Goal: Task Accomplishment & Management: Manage account settings

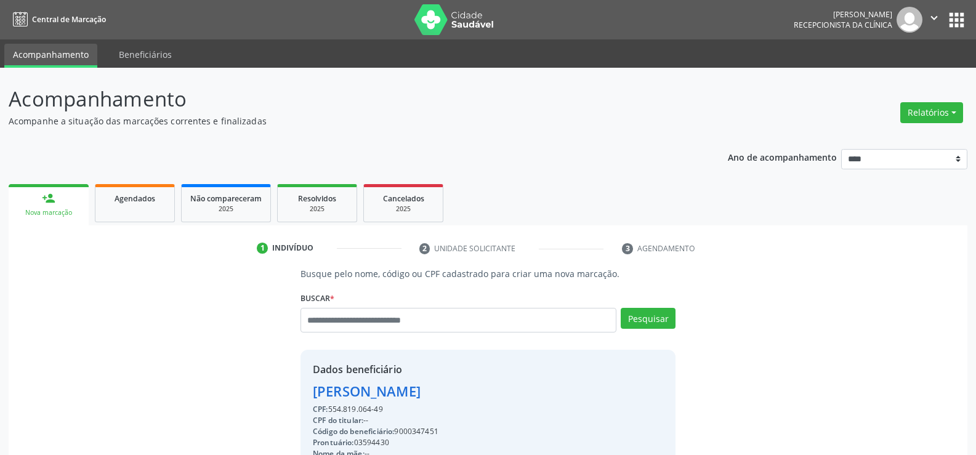
scroll to position [192, 0]
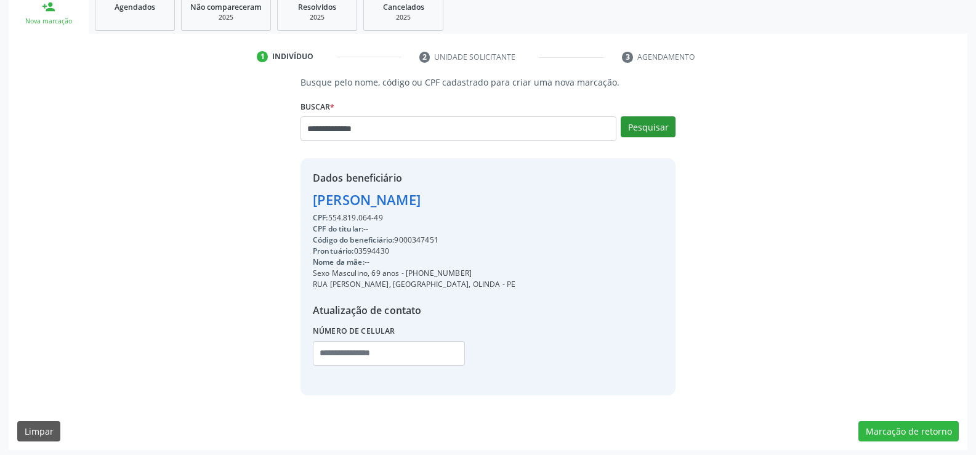
type input "**********"
click at [654, 121] on button "Pesquisar" at bounding box center [648, 126] width 55 height 21
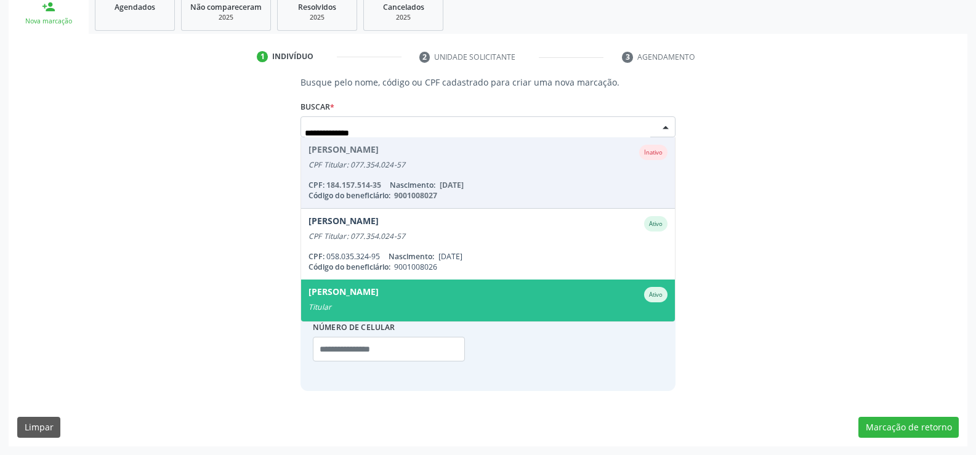
click at [379, 297] on div "[PERSON_NAME]" at bounding box center [344, 294] width 70 height 15
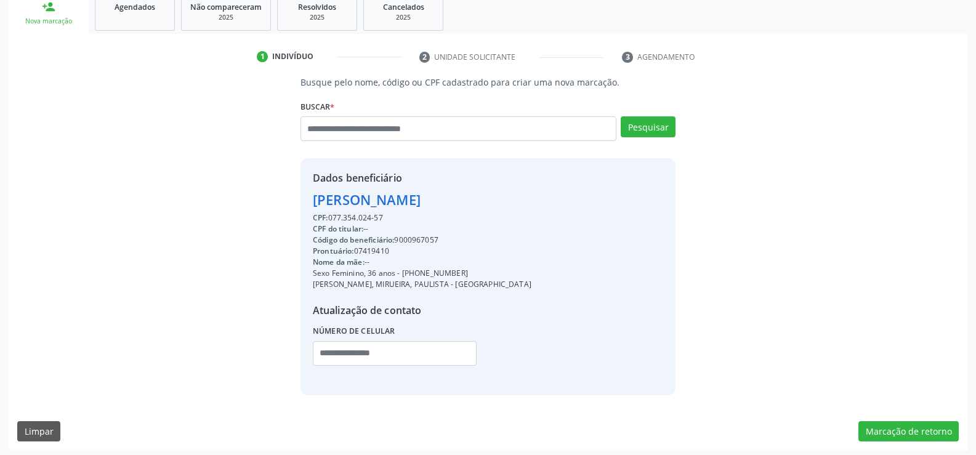
drag, startPoint x: 314, startPoint y: 201, endPoint x: 514, endPoint y: 199, distance: 199.5
click at [514, 199] on div "Dados beneficiário [PERSON_NAME] CPF: 077.354.024-57 CPF do titular: -- Código …" at bounding box center [487, 276] width 375 height 236
copy div "[PERSON_NAME]"
drag, startPoint x: 417, startPoint y: 273, endPoint x: 469, endPoint y: 272, distance: 51.7
click at [469, 272] on div "Sexo Feminino, 36 anos - [PHONE_NUMBER]" at bounding box center [422, 273] width 219 height 11
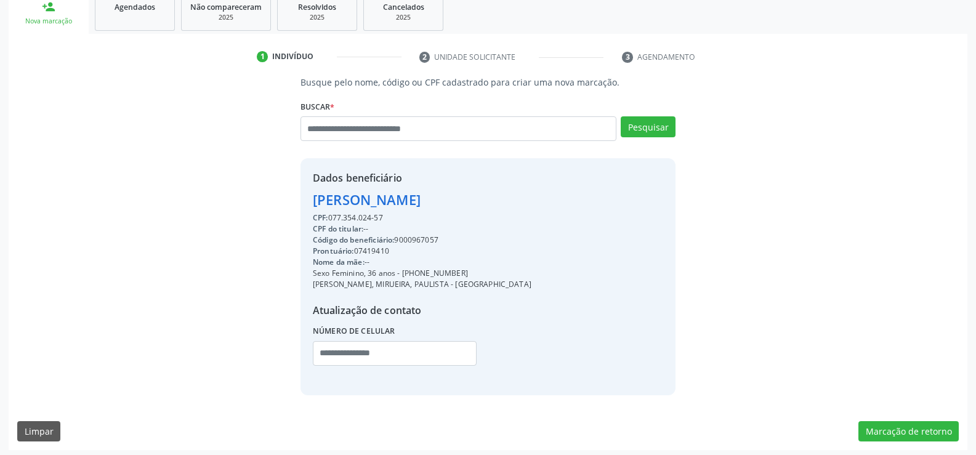
copy div "99879-7700"
click at [426, 133] on input "text" at bounding box center [458, 128] width 316 height 25
paste input "**********"
type input "**********"
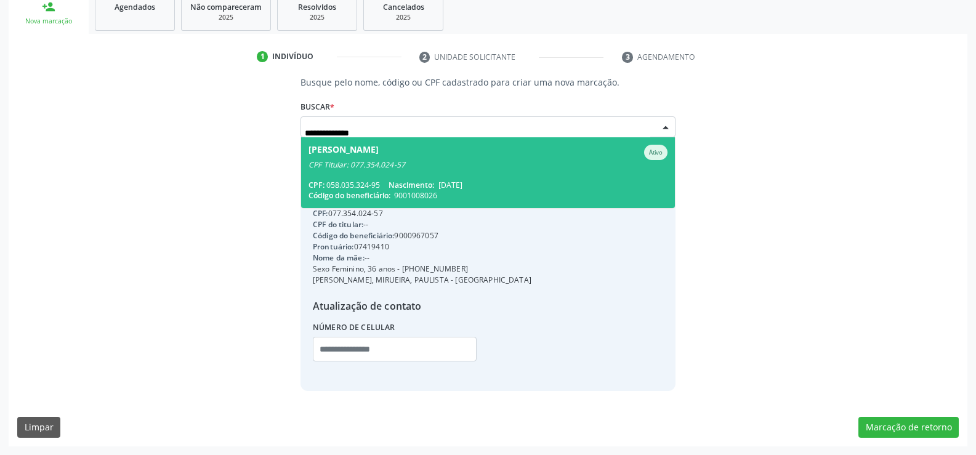
click at [462, 182] on span "[DATE]" at bounding box center [450, 185] width 24 height 10
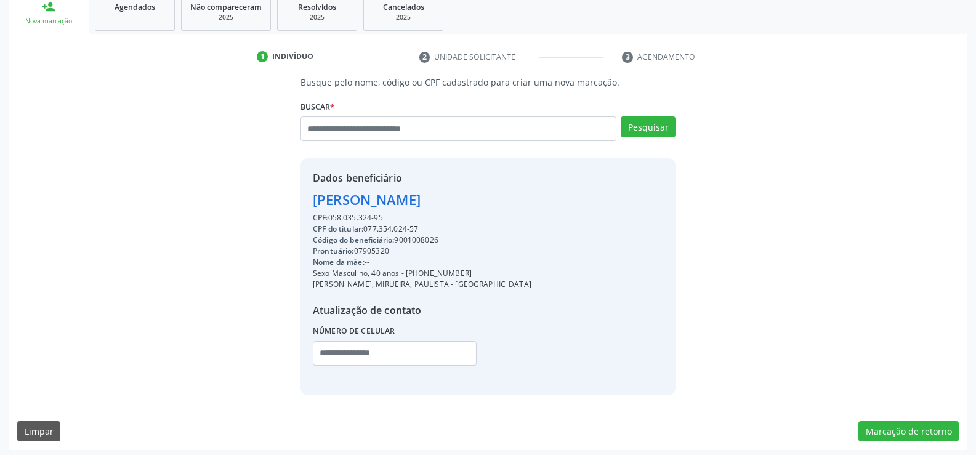
drag, startPoint x: 313, startPoint y: 202, endPoint x: 551, endPoint y: 201, distance: 237.7
click at [551, 201] on div "Dados beneficiário [PERSON_NAME] Junior CPF: 058.035.324-95 CPF do titular: 077…" at bounding box center [487, 276] width 375 height 236
copy div "[PERSON_NAME]"
drag, startPoint x: 421, startPoint y: 274, endPoint x: 472, endPoint y: 272, distance: 50.5
click at [472, 272] on div "Sexo Masculino, 40 anos - [PHONE_NUMBER]" at bounding box center [422, 273] width 219 height 11
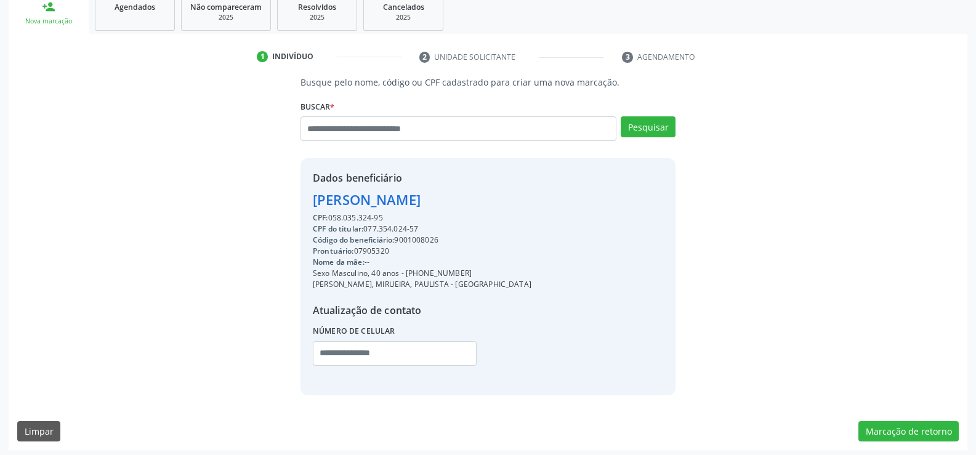
copy div "99522-4110"
click at [361, 127] on input "text" at bounding box center [458, 128] width 316 height 25
paste input "**********"
type input "**********"
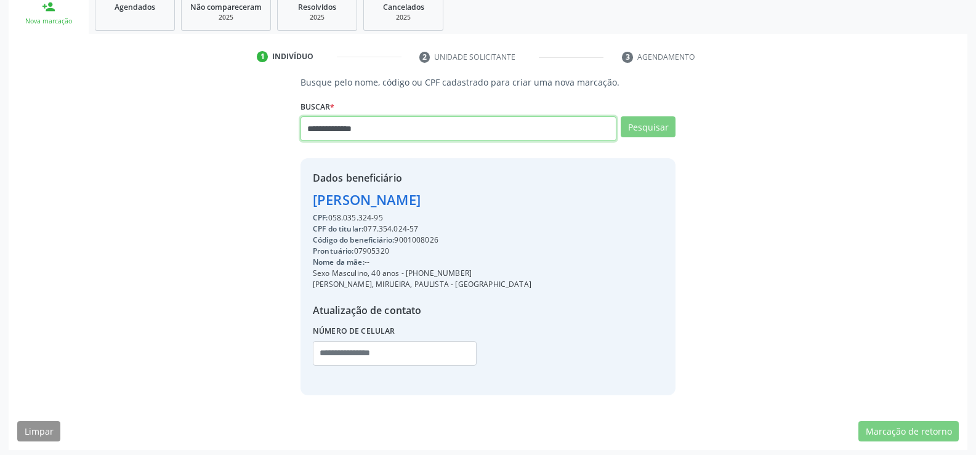
type input "**********"
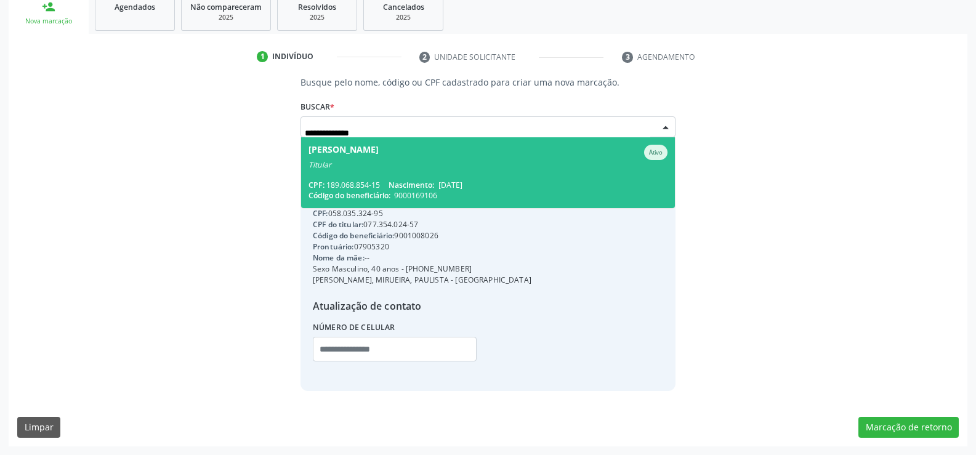
click at [361, 177] on span "[PERSON_NAME] Titular CPF: 189.068.854-15 Nascimento: [DATE] Código do benefici…" at bounding box center [488, 172] width 374 height 71
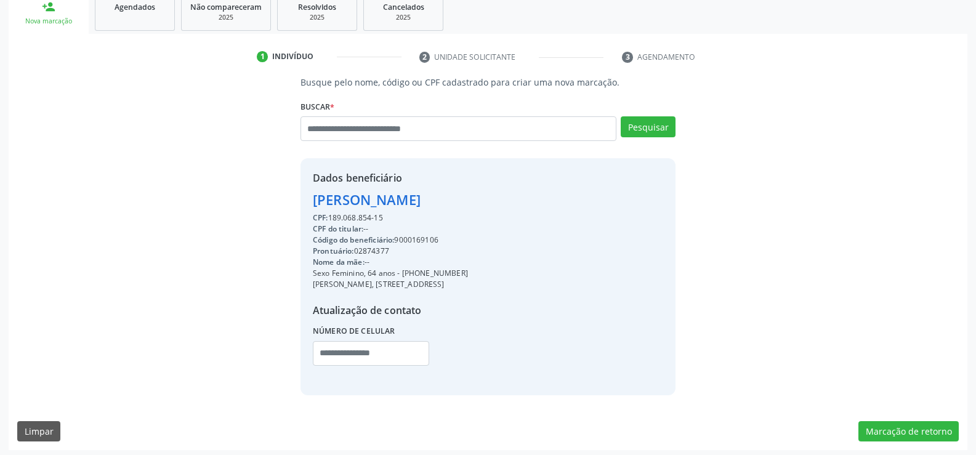
drag, startPoint x: 314, startPoint y: 202, endPoint x: 575, endPoint y: 206, distance: 260.5
click at [575, 206] on div "Dados beneficiário [PERSON_NAME] CPF: 189.068.854-15 CPF do titular: -- Código …" at bounding box center [487, 276] width 375 height 236
copy div "[PERSON_NAME]"
drag, startPoint x: 417, startPoint y: 275, endPoint x: 477, endPoint y: 272, distance: 59.8
click at [468, 272] on div "Sexo Feminino, 64 anos - [PHONE_NUMBER]" at bounding box center [390, 273] width 155 height 11
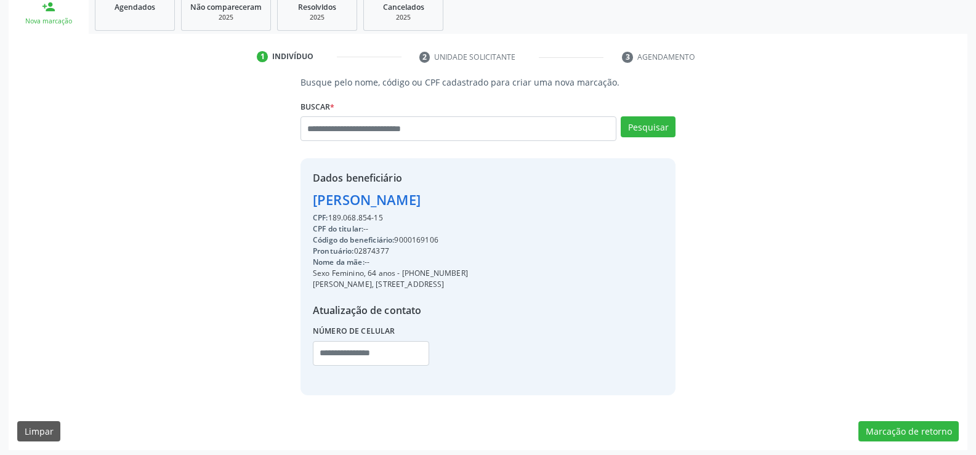
copy div "99814-3759"
click at [358, 133] on input "text" at bounding box center [458, 128] width 316 height 25
click at [330, 131] on input "text" at bounding box center [458, 128] width 316 height 25
click at [129, 13] on link "Agendados" at bounding box center [135, 12] width 80 height 38
select select "*"
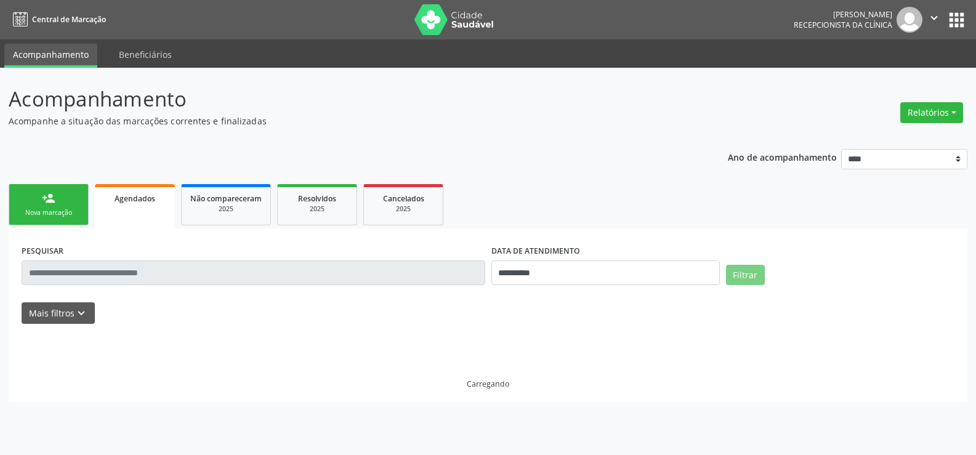
scroll to position [0, 0]
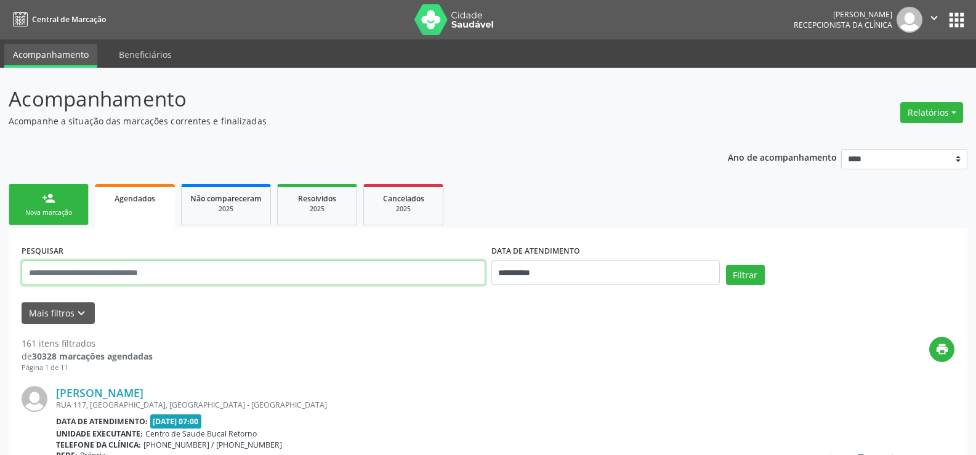
click at [43, 272] on input "text" at bounding box center [254, 272] width 464 height 25
paste input "**********"
type input "**********"
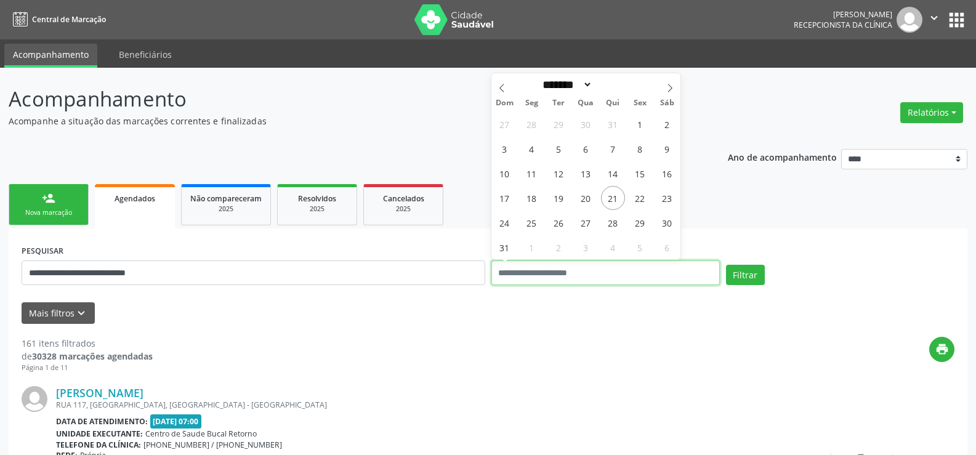
click at [726, 265] on button "Filtrar" at bounding box center [745, 275] width 39 height 21
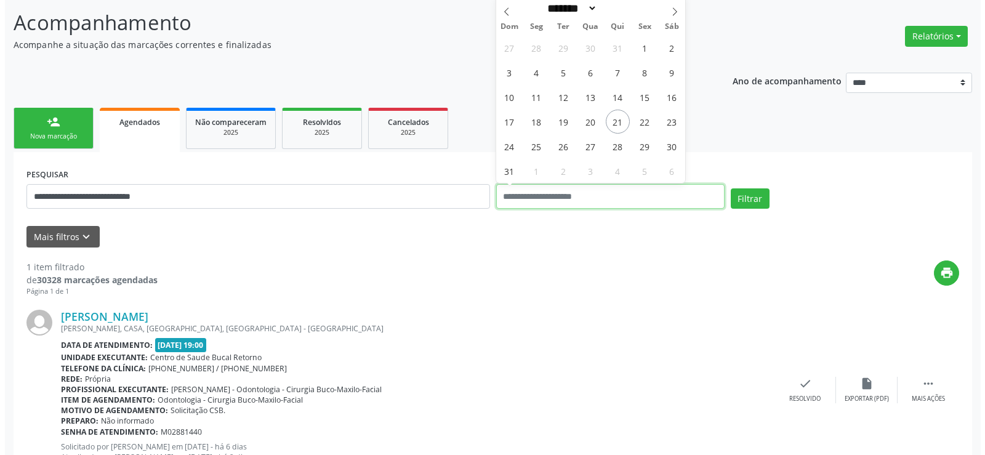
scroll to position [127, 0]
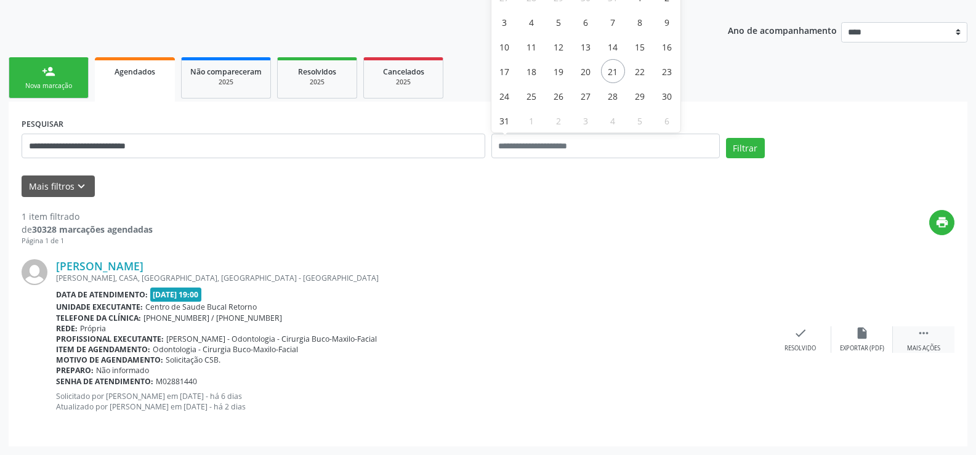
click at [930, 344] on div "Mais ações" at bounding box center [923, 348] width 33 height 9
click at [801, 333] on icon "cancel" at bounding box center [801, 333] width 14 height 14
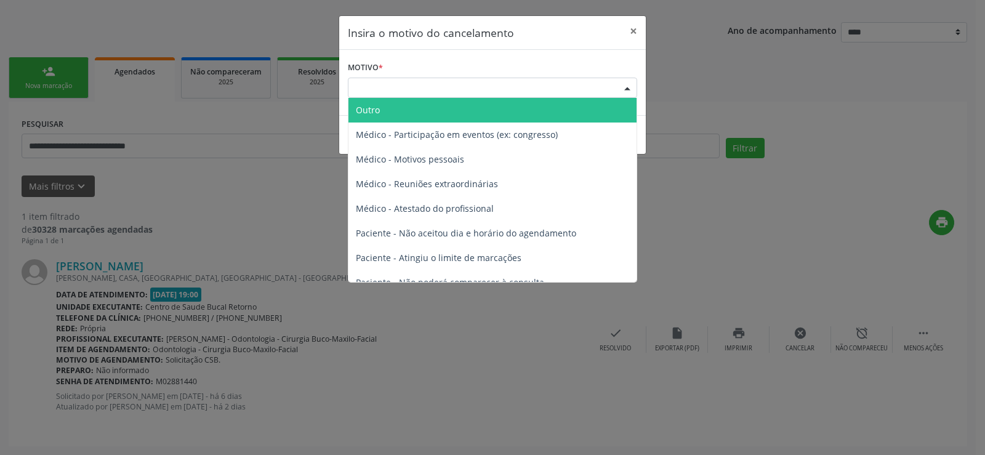
click at [424, 87] on div "Escolha o motivo" at bounding box center [492, 88] width 289 height 21
click at [429, 103] on span "Outro" at bounding box center [493, 110] width 288 height 25
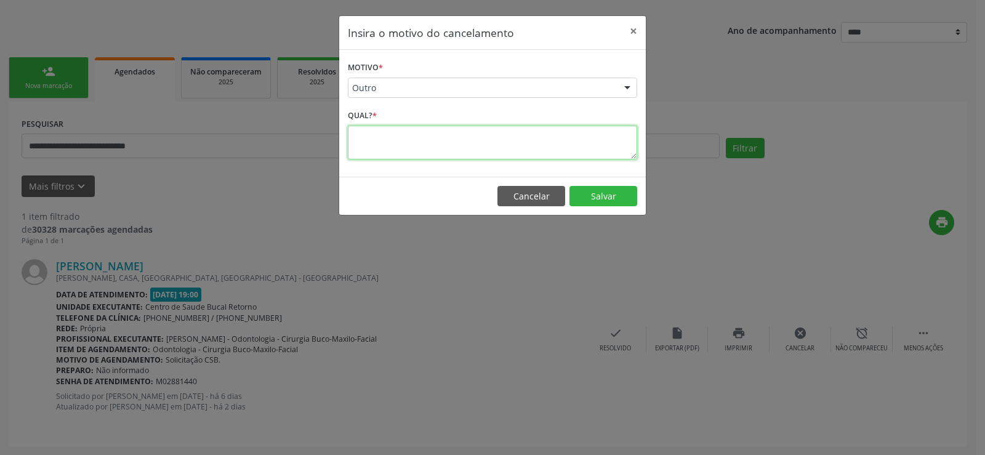
click at [413, 143] on textarea at bounding box center [492, 143] width 289 height 34
type textarea "**********"
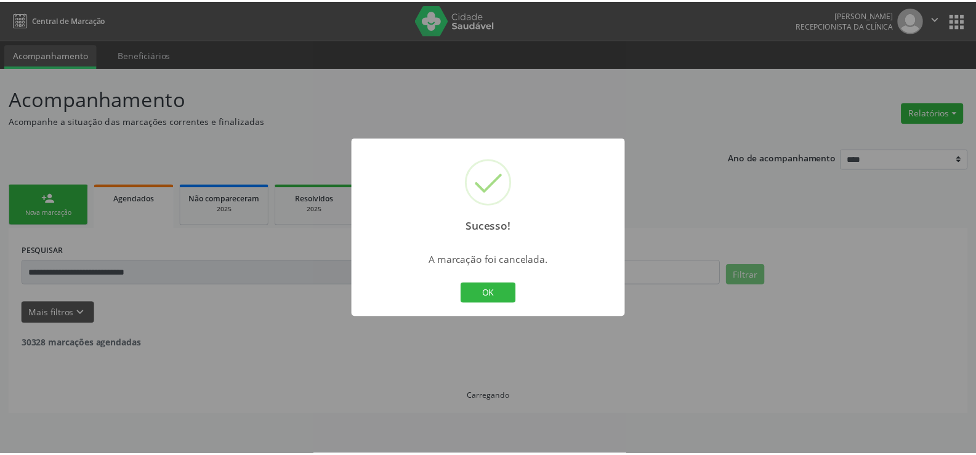
scroll to position [0, 0]
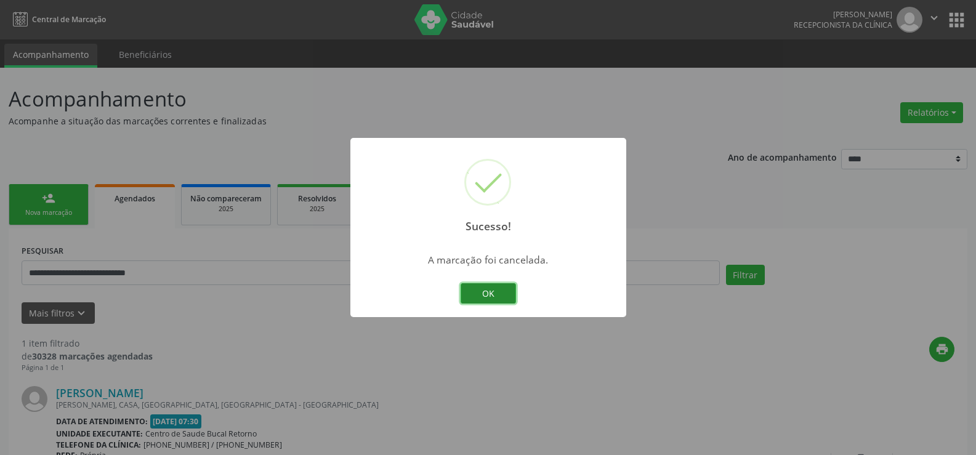
click at [484, 295] on button "OK" at bounding box center [488, 293] width 55 height 21
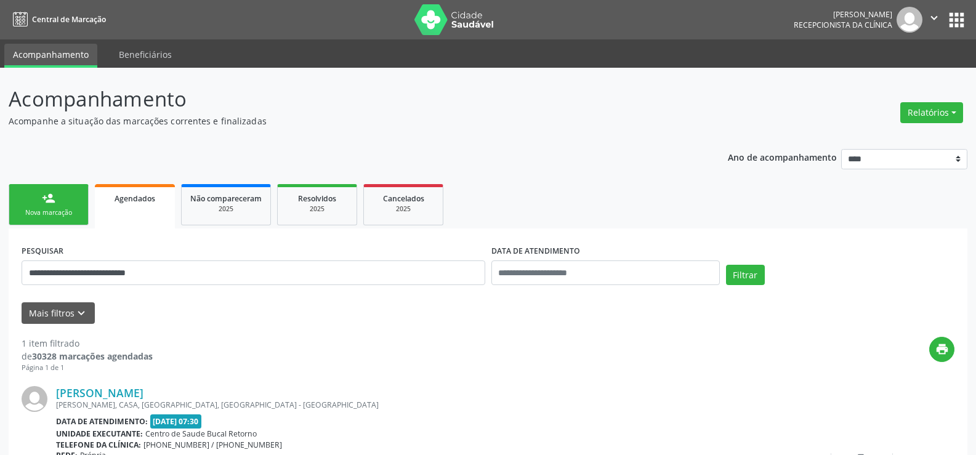
click at [39, 207] on link "person_add Nova marcação" at bounding box center [49, 204] width 80 height 41
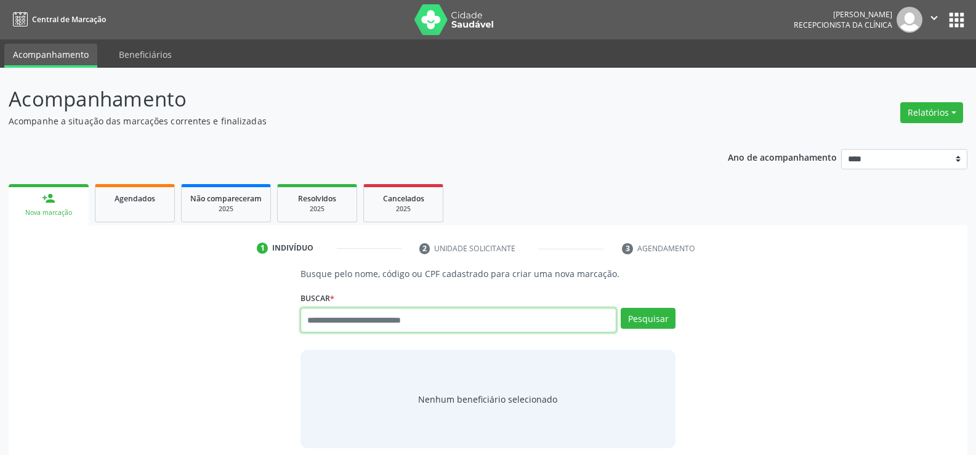
click at [387, 318] on input "text" at bounding box center [458, 320] width 316 height 25
type input "**********"
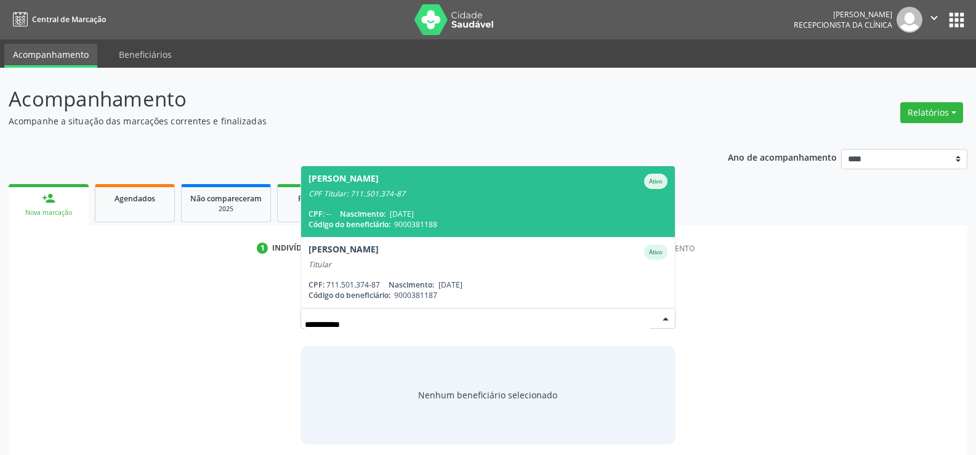
click at [438, 204] on span "[PERSON_NAME] Ativo CPF Titular: 711.501.374-87 CPF: -- Nascimento: [DATE] Códi…" at bounding box center [488, 201] width 374 height 71
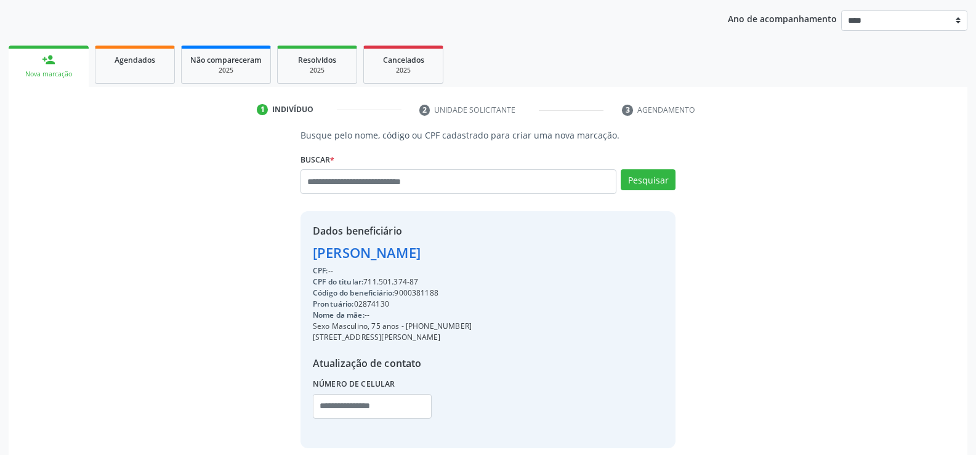
scroll to position [195, 0]
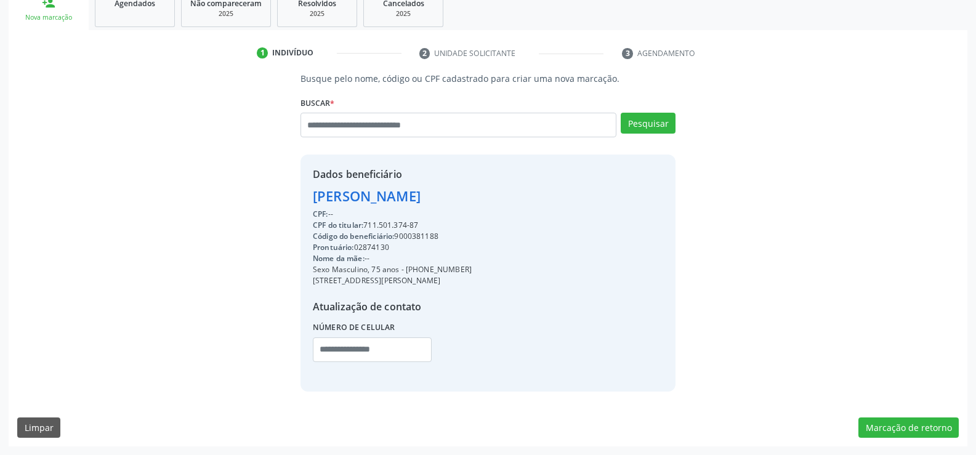
click at [369, 223] on div "CPF do titular: 711.501.374-87" at bounding box center [392, 225] width 159 height 11
drag, startPoint x: 366, startPoint y: 224, endPoint x: 509, endPoint y: 224, distance: 142.2
click at [472, 224] on div "CPF do titular: 711.501.374-87" at bounding box center [392, 225] width 159 height 11
copy div "711.501.374-87"
click at [348, 127] on input "text" at bounding box center [458, 125] width 316 height 25
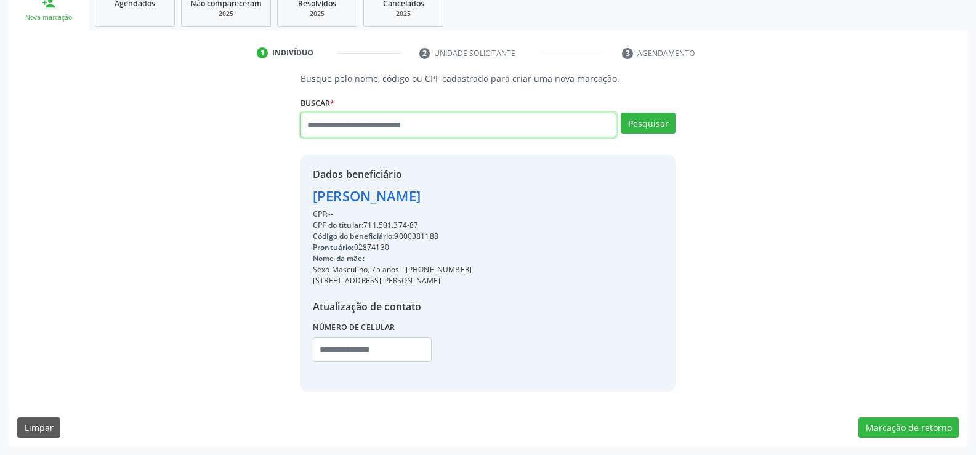
paste input "**********"
type input "**********"
